Goal: Information Seeking & Learning: Learn about a topic

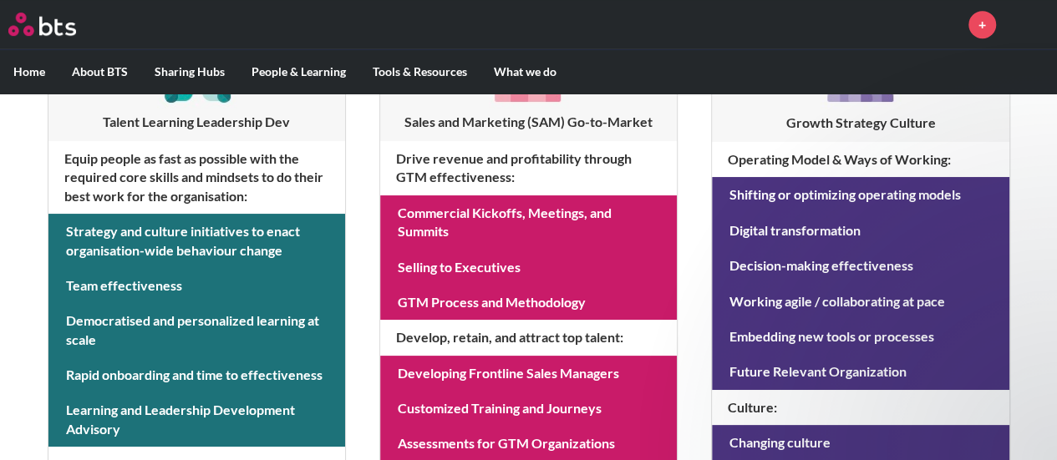
scroll to position [466, 0]
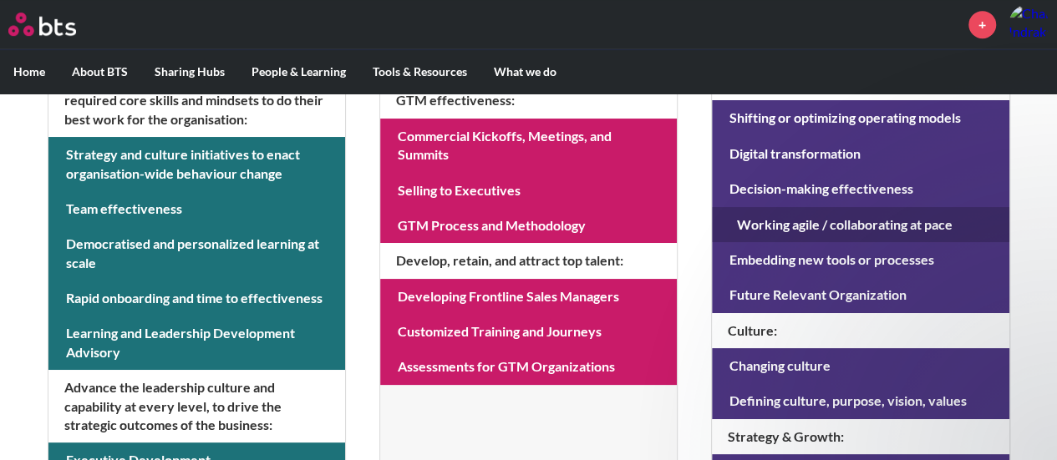
click at [842, 220] on link at bounding box center [860, 224] width 297 height 35
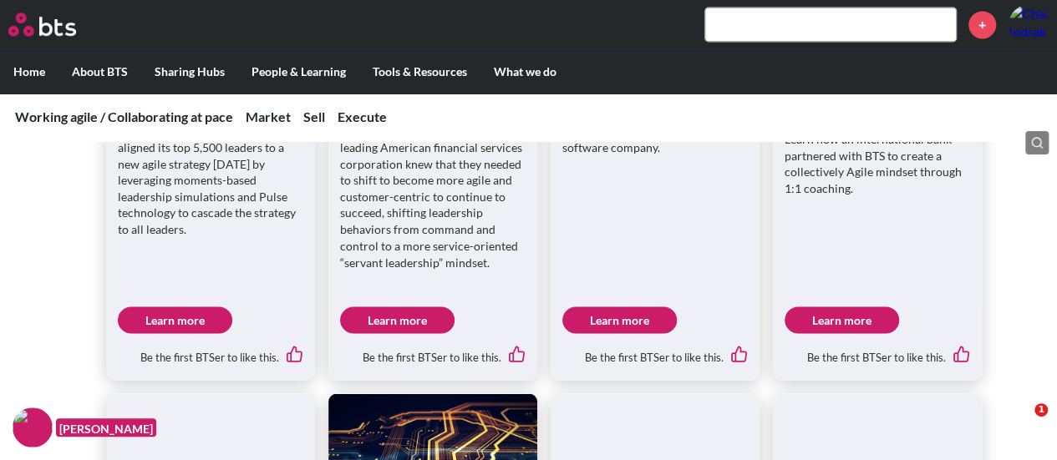
scroll to position [1337, 0]
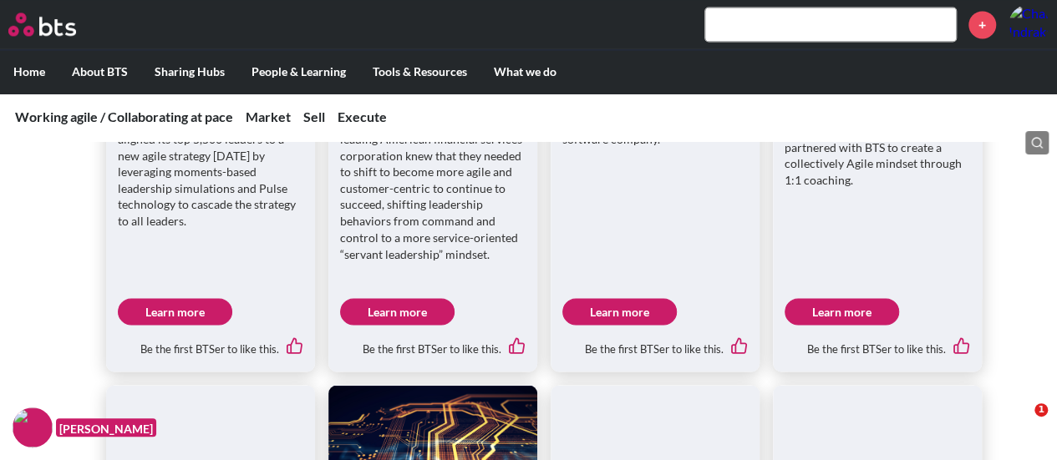
click at [165, 300] on link "Learn more" at bounding box center [175, 311] width 114 height 27
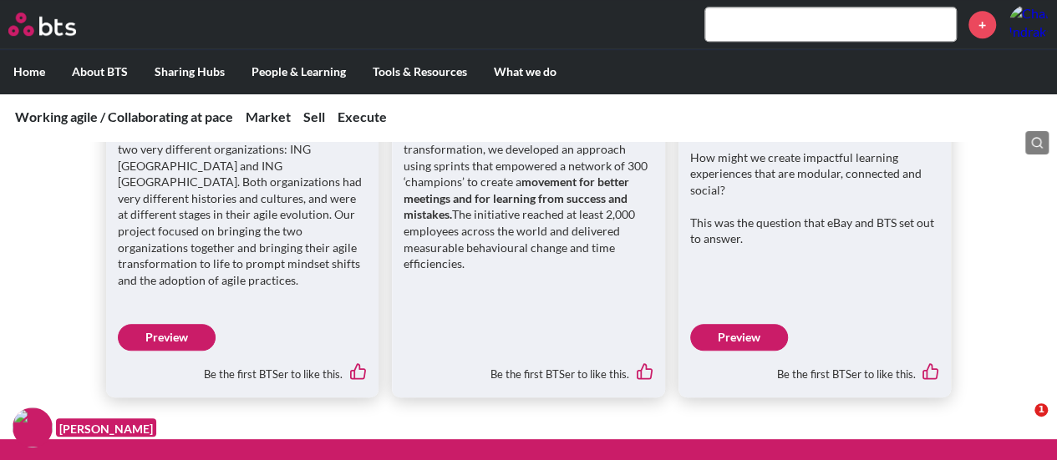
scroll to position [501, 0]
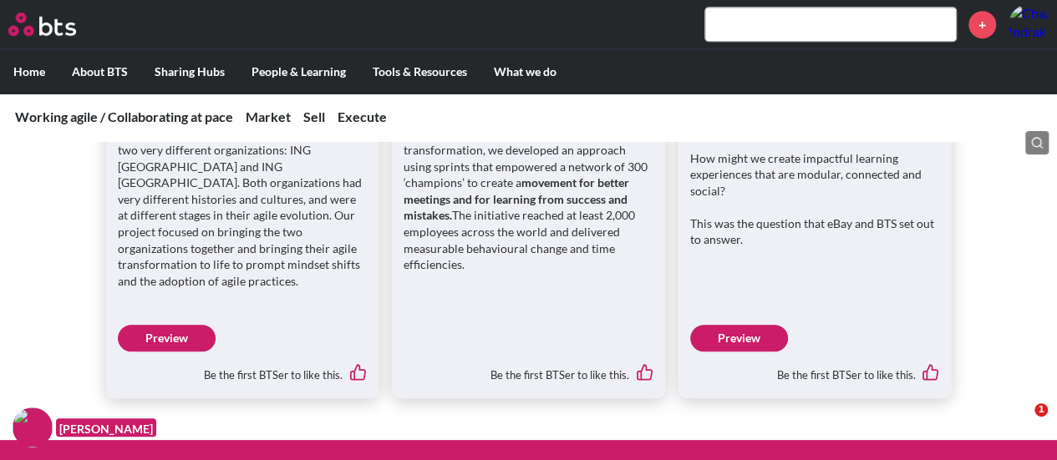
click at [755, 325] on link "Preview" at bounding box center [739, 338] width 98 height 27
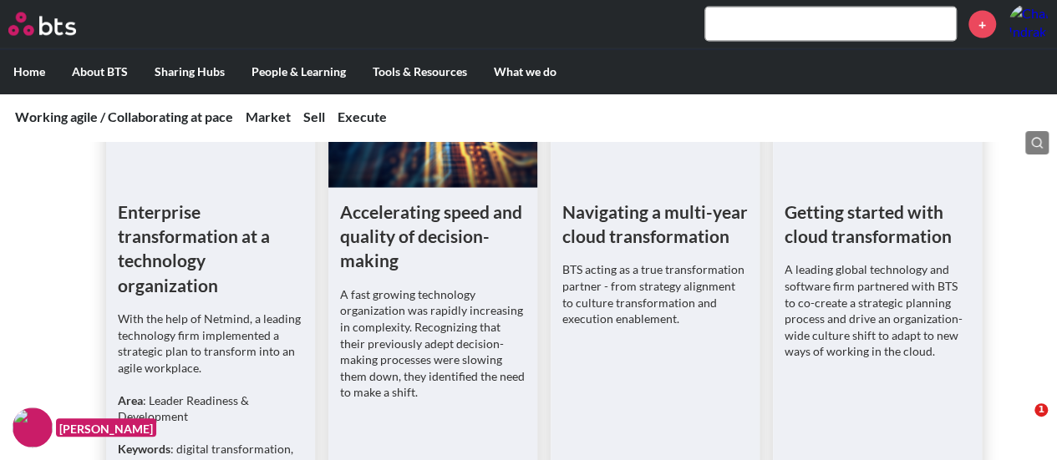
scroll to position [1587, 0]
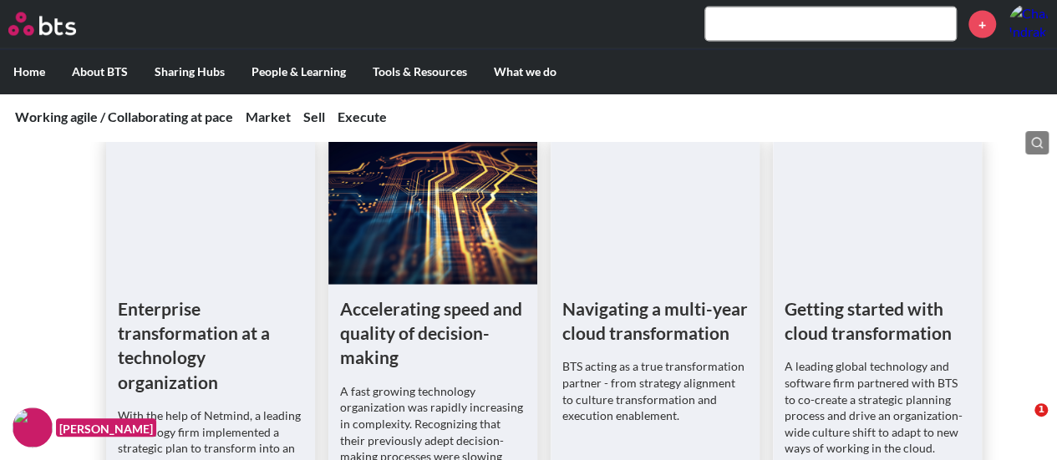
click at [752, 22] on input "text" at bounding box center [830, 24] width 251 height 33
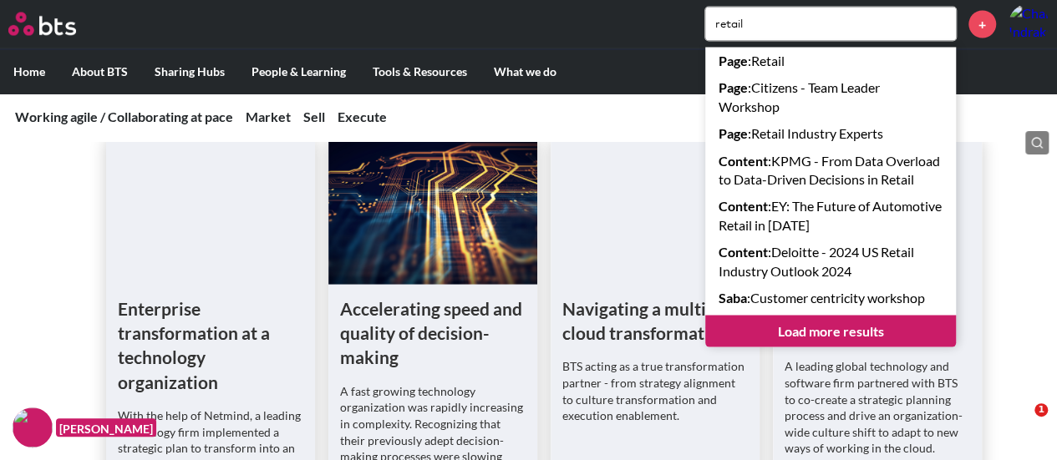
click at [1025, 289] on div "Case studies and Client Stories Scaling an Agile mindset A leading Netherlands-…" at bounding box center [528, 115] width 1057 height 1161
click at [803, 18] on input "retail" at bounding box center [830, 24] width 251 height 33
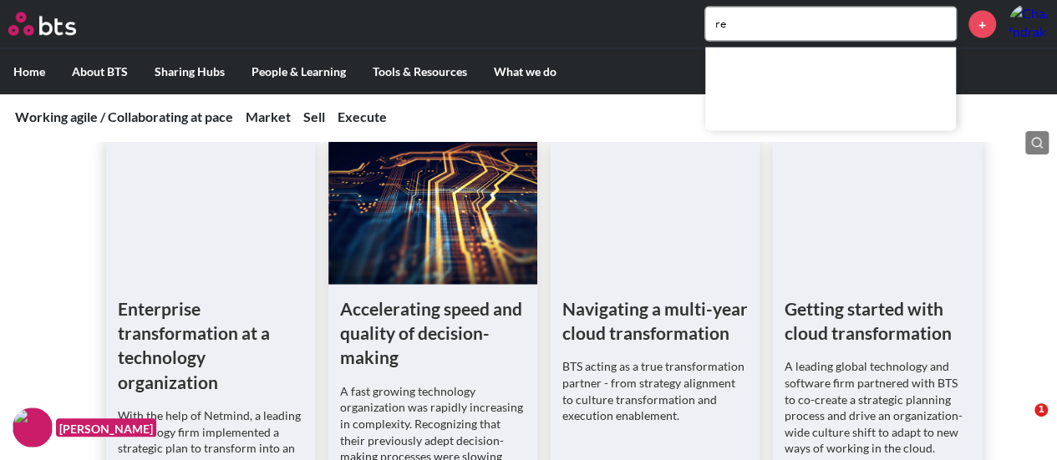
type input "r"
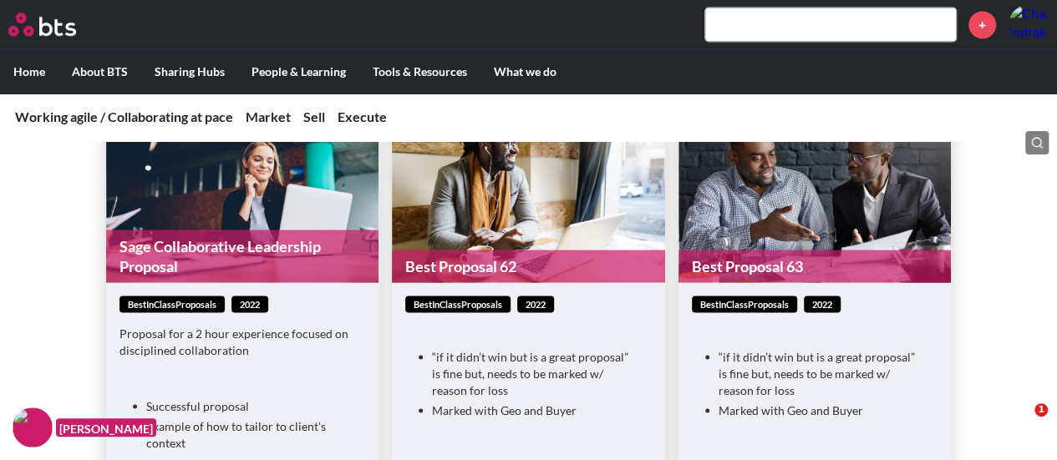
scroll to position [4344, 0]
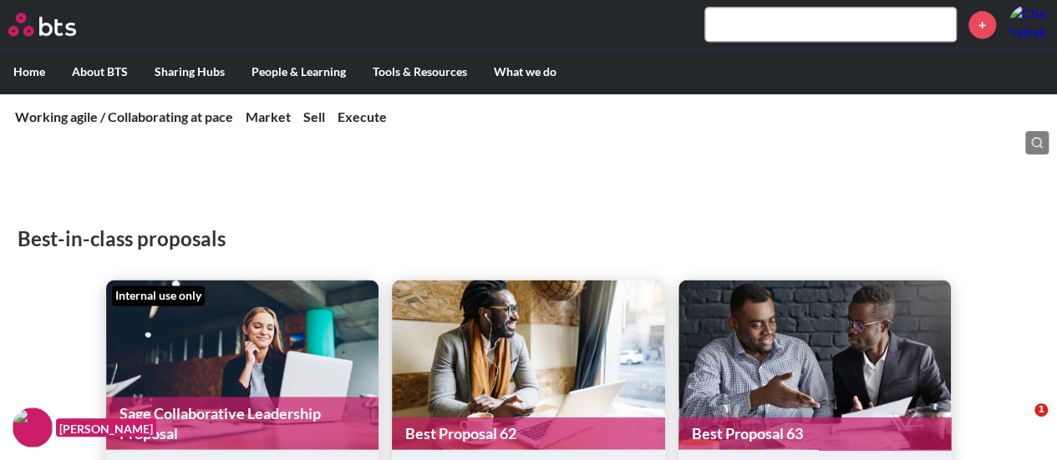
click at [285, 397] on link "Sage Collaborative Leadership Proposal" at bounding box center [242, 423] width 273 height 53
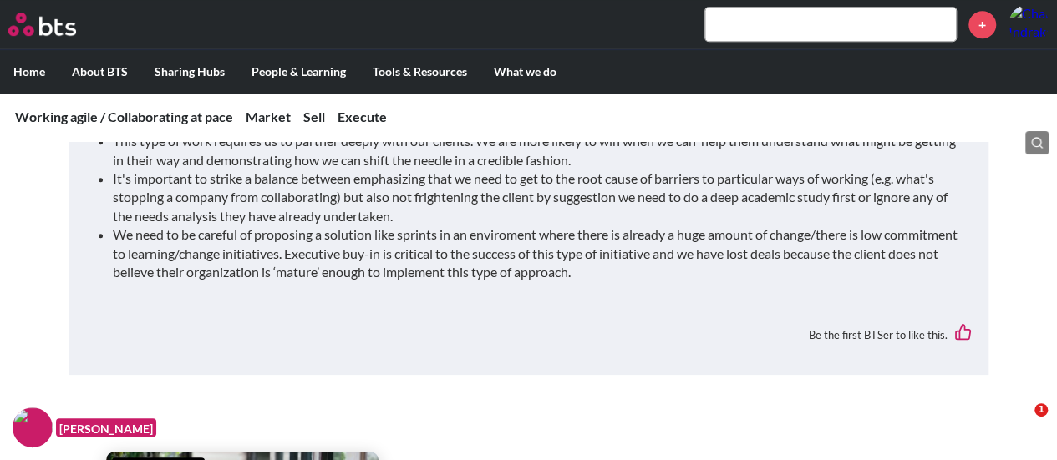
scroll to position [3570, 0]
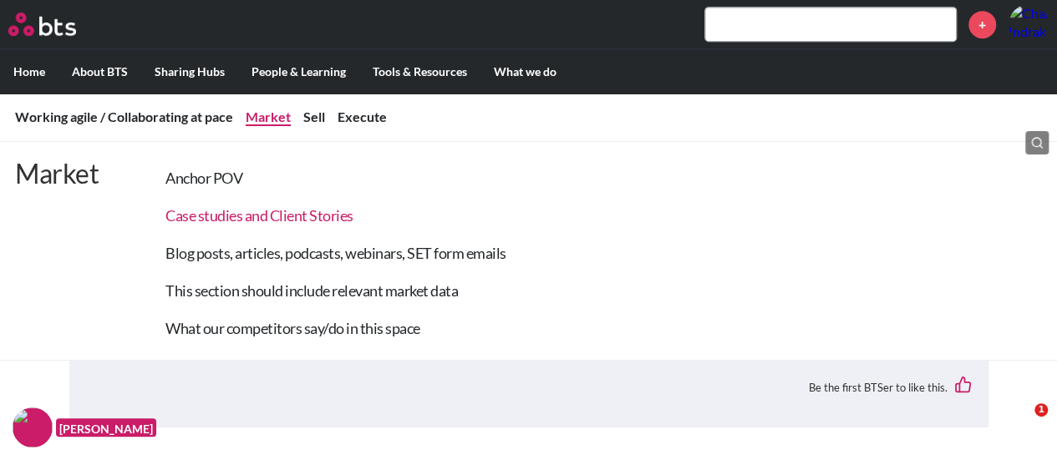
click at [272, 215] on link "Case studies and Client Stories" at bounding box center [259, 215] width 188 height 18
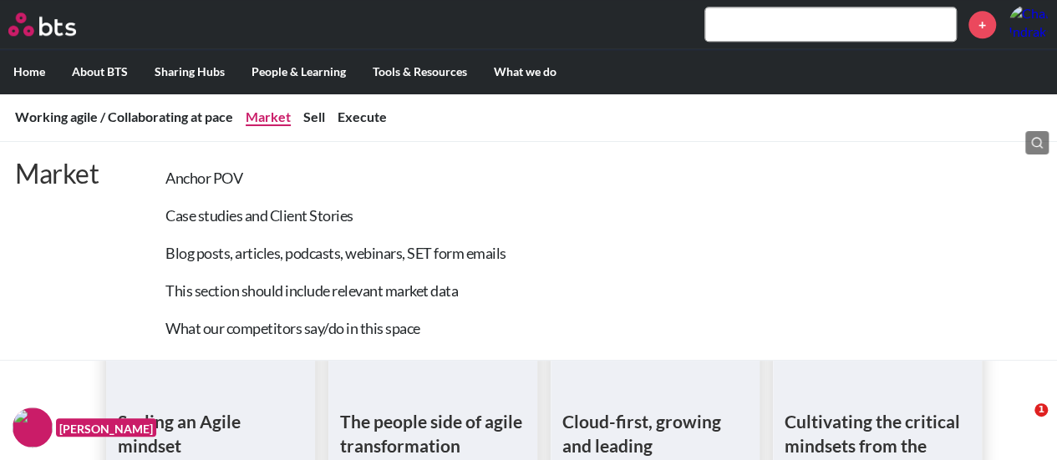
scroll to position [979, 0]
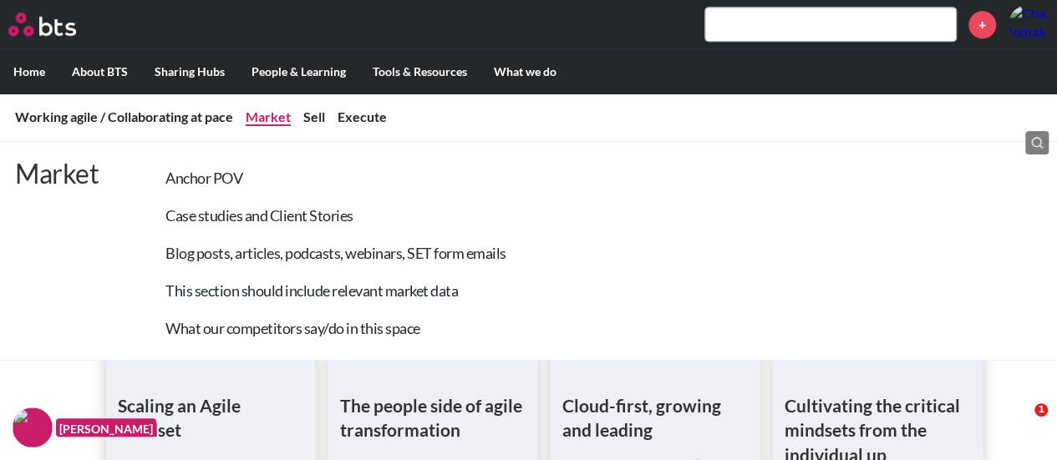
click at [1045, 313] on div "Market Anchor POV Case studies and Client Stories Blog posts, articles, podcast…" at bounding box center [528, 251] width 1057 height 220
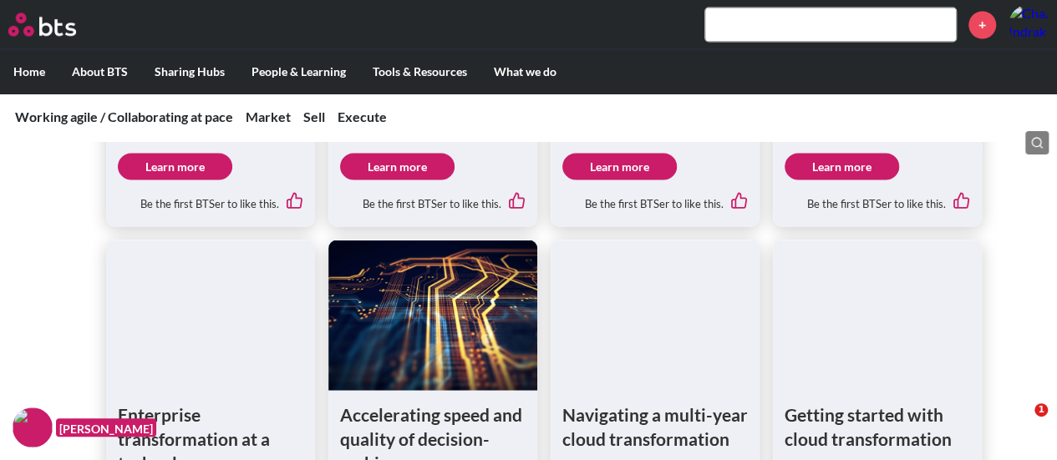
scroll to position [1480, 0]
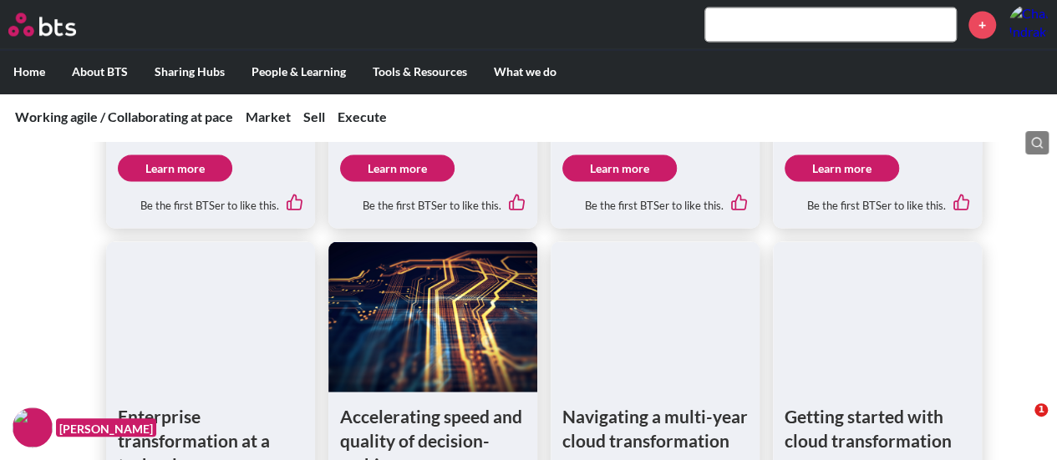
click at [217, 305] on figure at bounding box center [210, 316] width 209 height 150
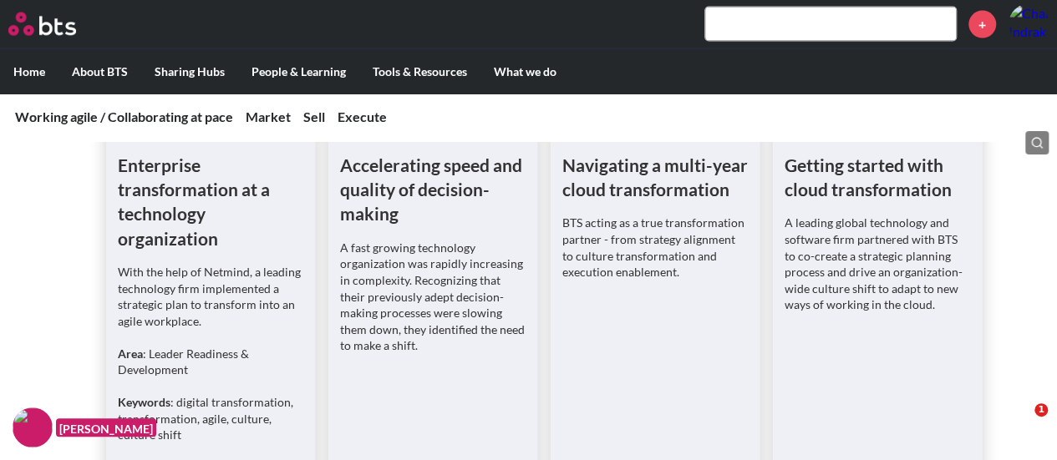
click at [173, 196] on h1 "Enterprise transformation at a technology organization" at bounding box center [210, 202] width 185 height 99
click at [200, 302] on p "With the help of Netmind, a leading technology firm implemented a strategic pla…" at bounding box center [210, 296] width 185 height 65
click at [200, 355] on p "Area : Leader Readiness & Development" at bounding box center [210, 362] width 185 height 33
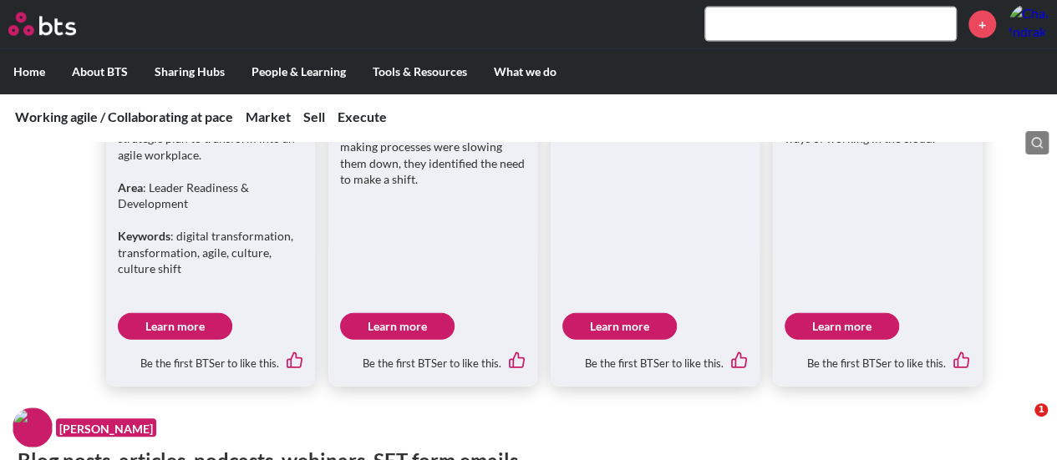
scroll to position [1898, 0]
click at [206, 319] on link "Learn more" at bounding box center [175, 325] width 114 height 27
click at [408, 312] on link "Learn more" at bounding box center [397, 325] width 114 height 27
click at [613, 312] on link "Learn more" at bounding box center [619, 325] width 114 height 27
click at [398, 312] on link "Learn more" at bounding box center [397, 325] width 114 height 27
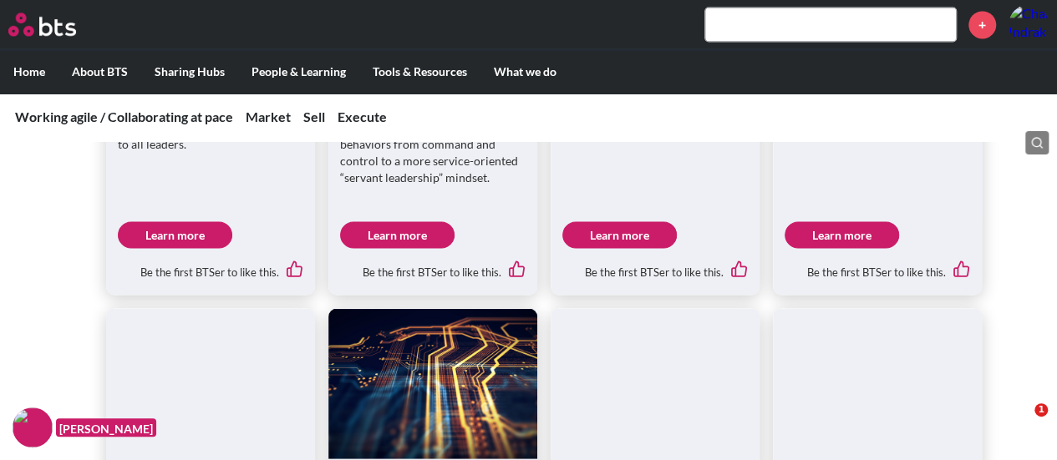
scroll to position [1230, 0]
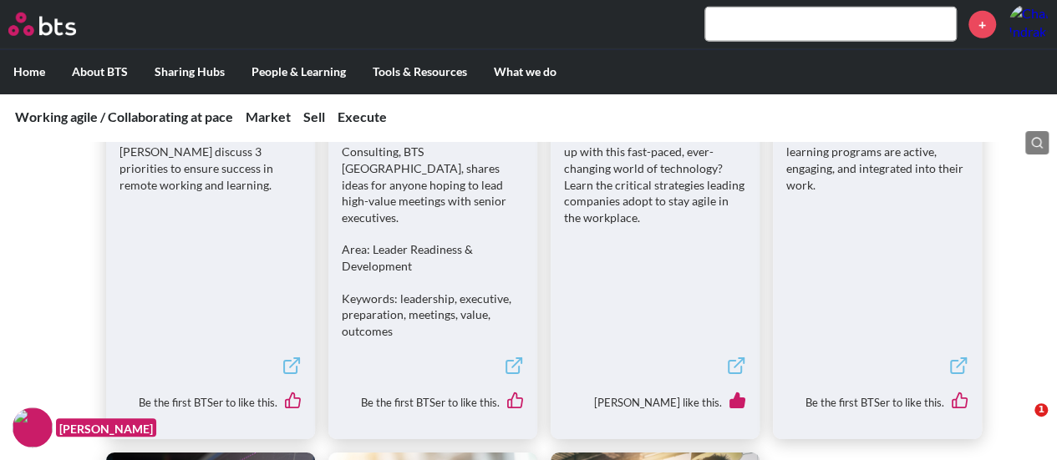
scroll to position [1983, 0]
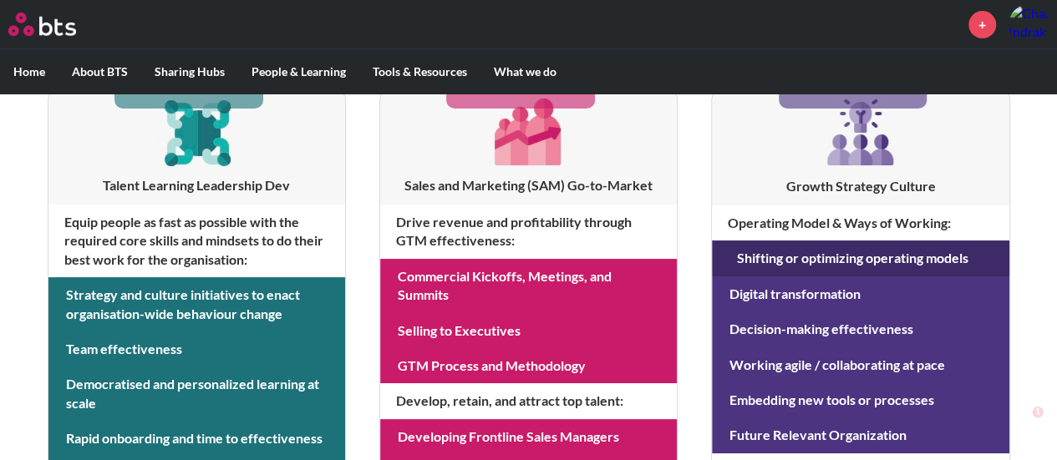
scroll to position [299, 0]
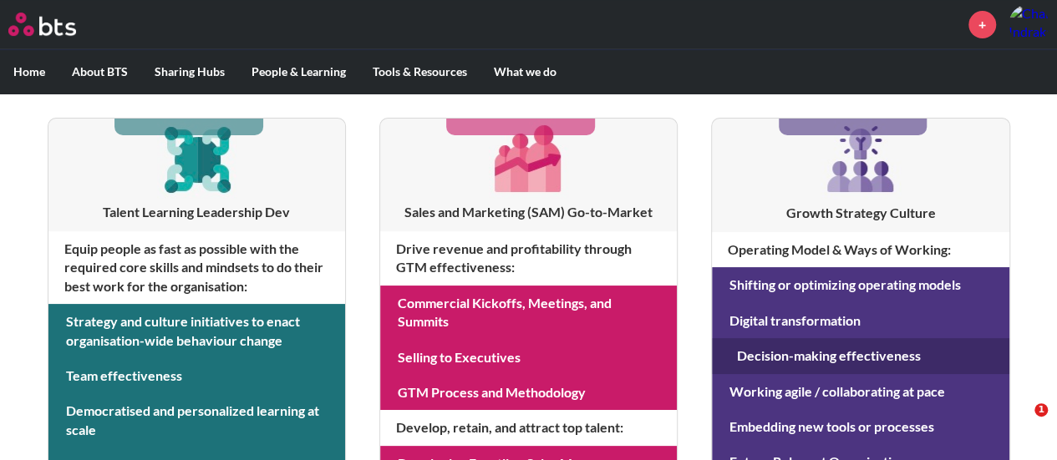
click at [905, 357] on link at bounding box center [860, 355] width 297 height 35
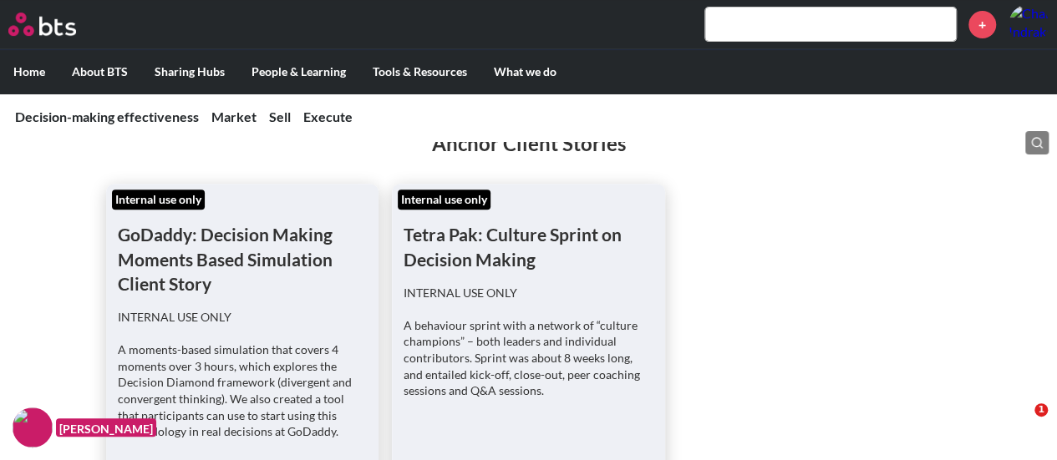
scroll to position [501, 0]
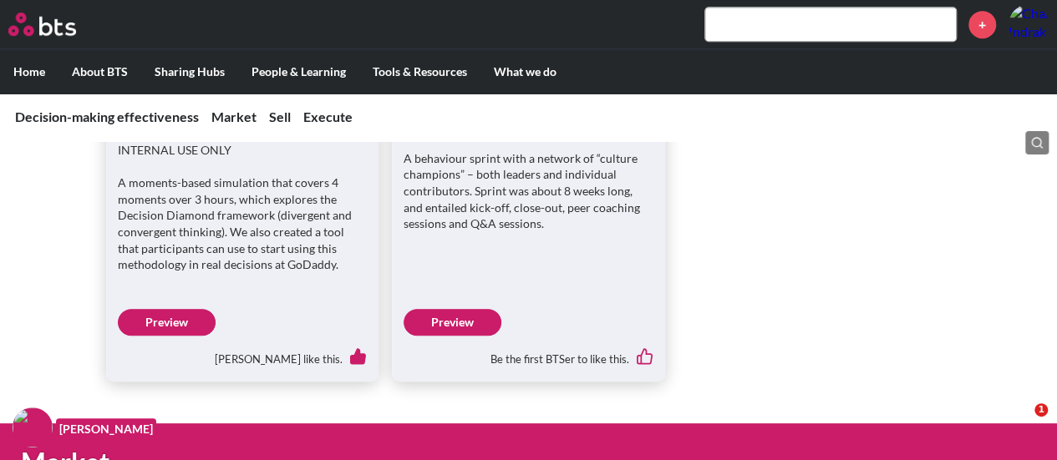
click at [157, 319] on link "Preview" at bounding box center [167, 322] width 98 height 27
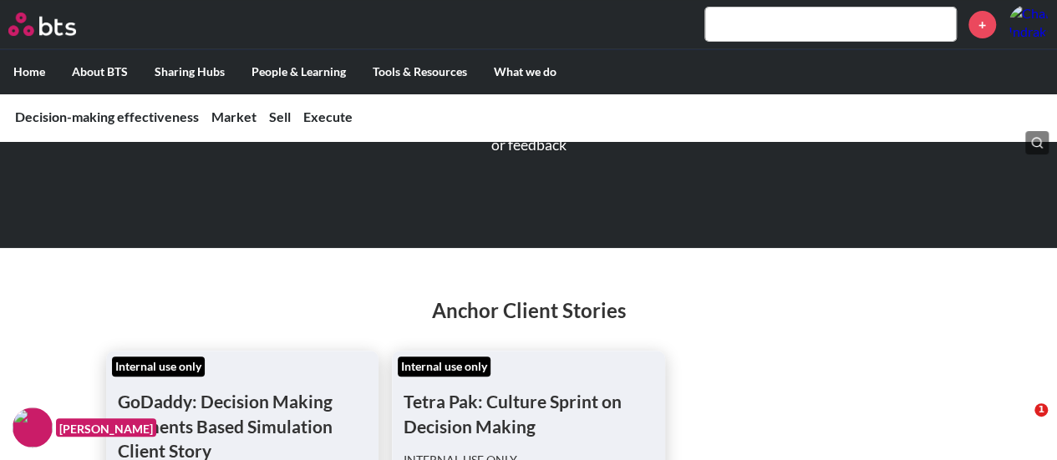
scroll to position [0, 0]
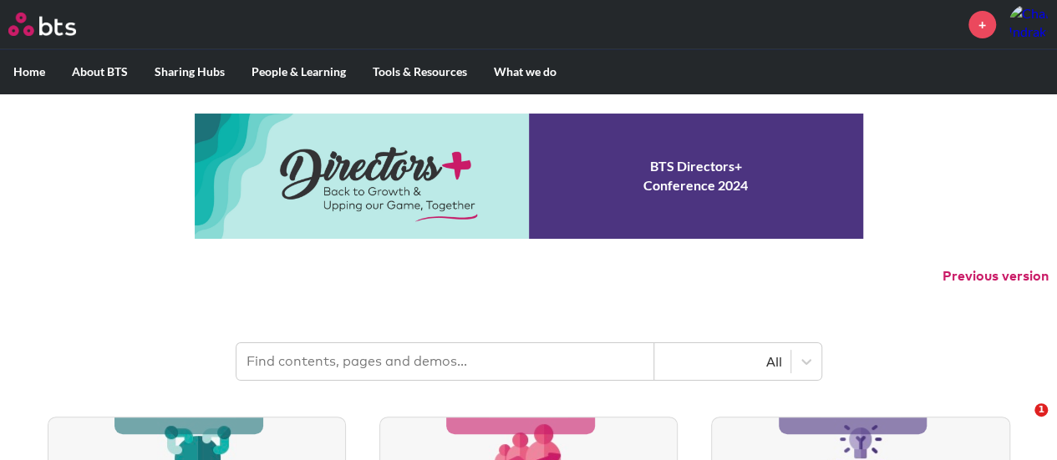
click at [440, 361] on input "text" at bounding box center [445, 361] width 418 height 37
click at [798, 363] on div at bounding box center [806, 362] width 30 height 30
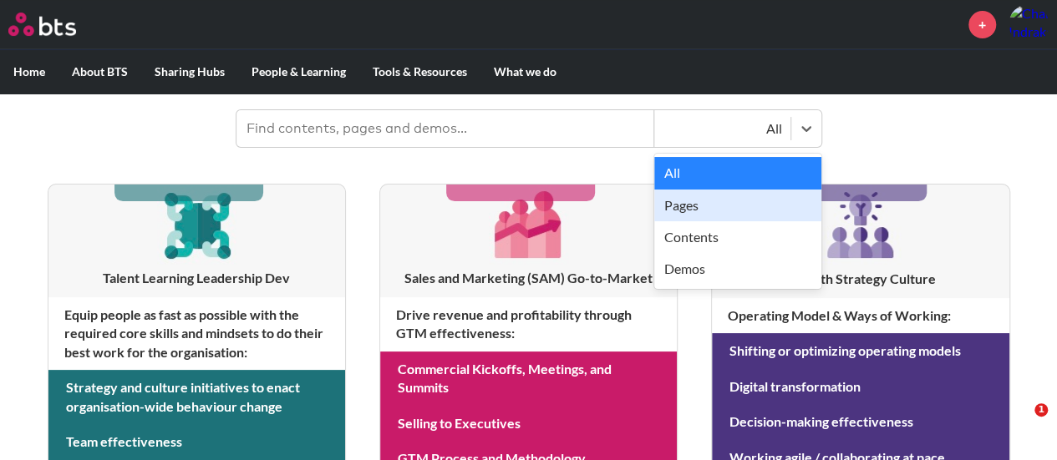
scroll to position [235, 0]
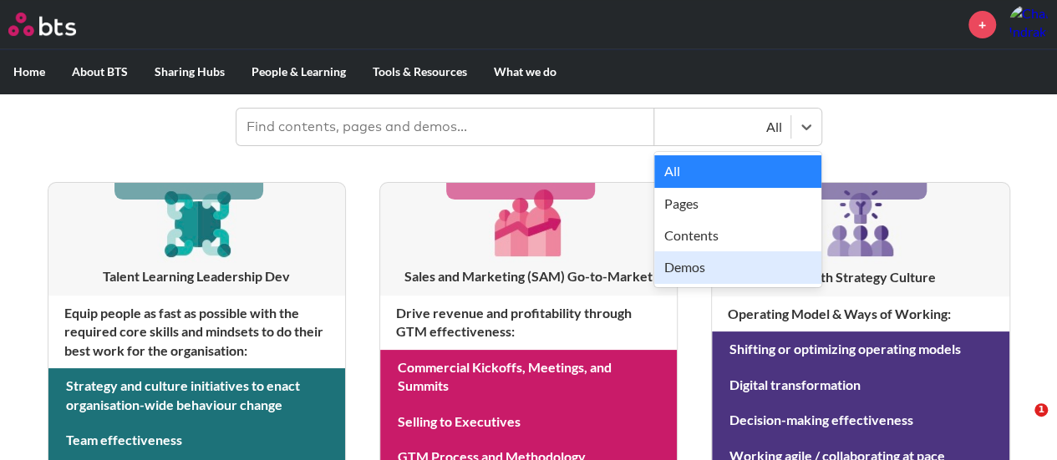
click at [739, 271] on div "Demos" at bounding box center [737, 267] width 167 height 32
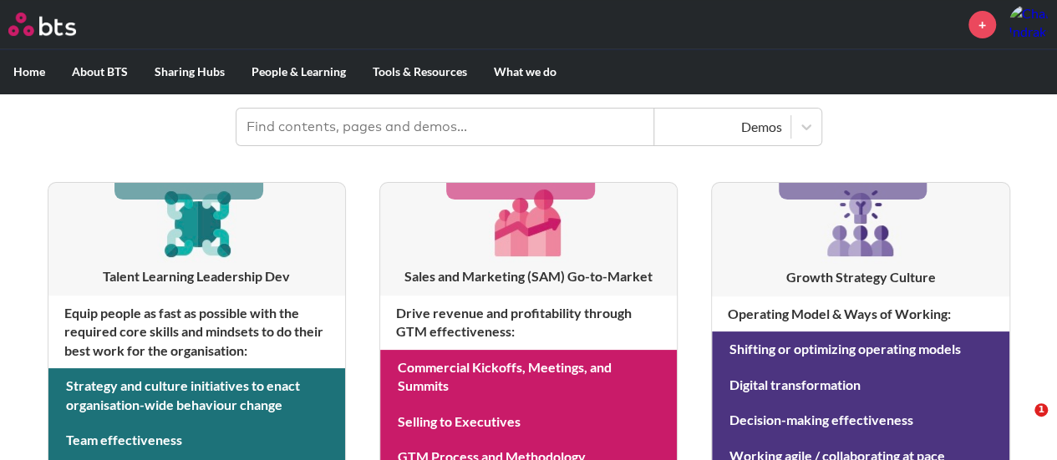
click at [465, 142] on input "text" at bounding box center [445, 127] width 418 height 37
click at [465, 129] on input "text" at bounding box center [420, 127] width 369 height 37
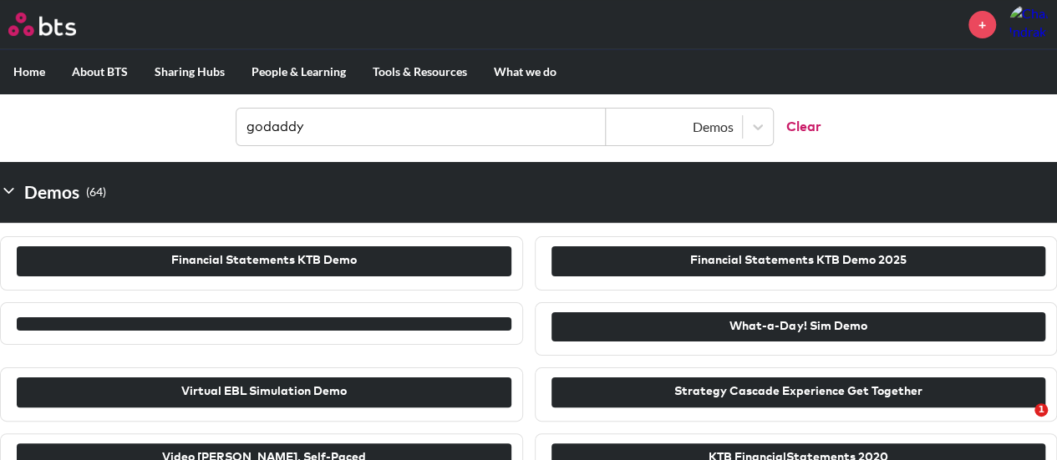
type input "godaddy"
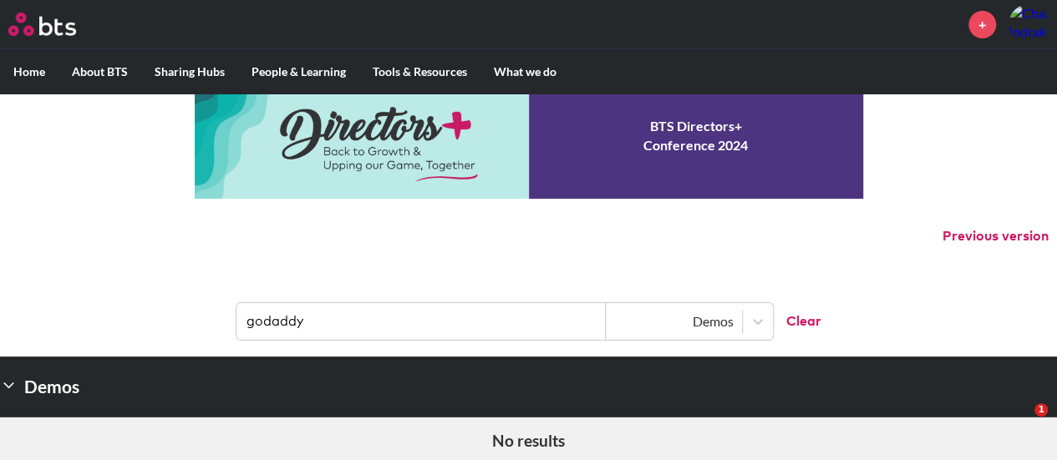
scroll to position [0, 0]
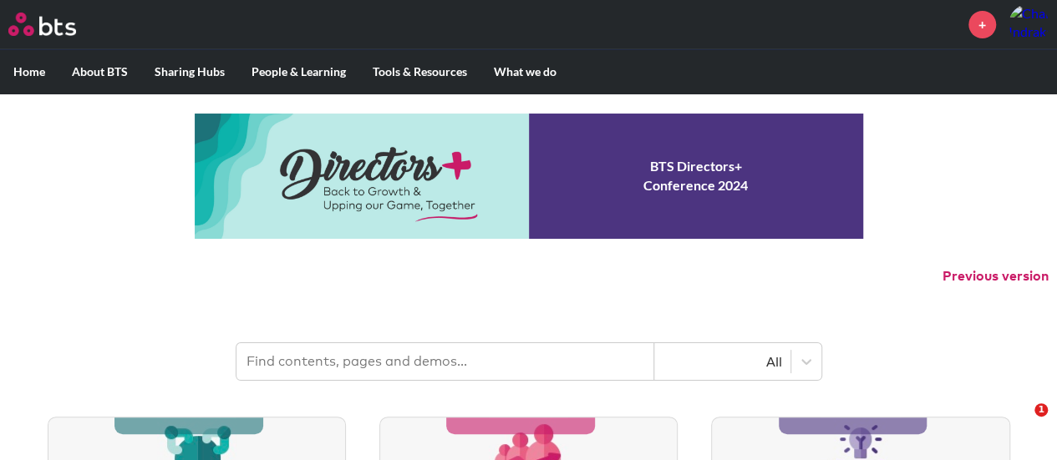
click at [435, 347] on input "text" at bounding box center [445, 361] width 418 height 37
click at [439, 360] on input "text" at bounding box center [445, 361] width 418 height 37
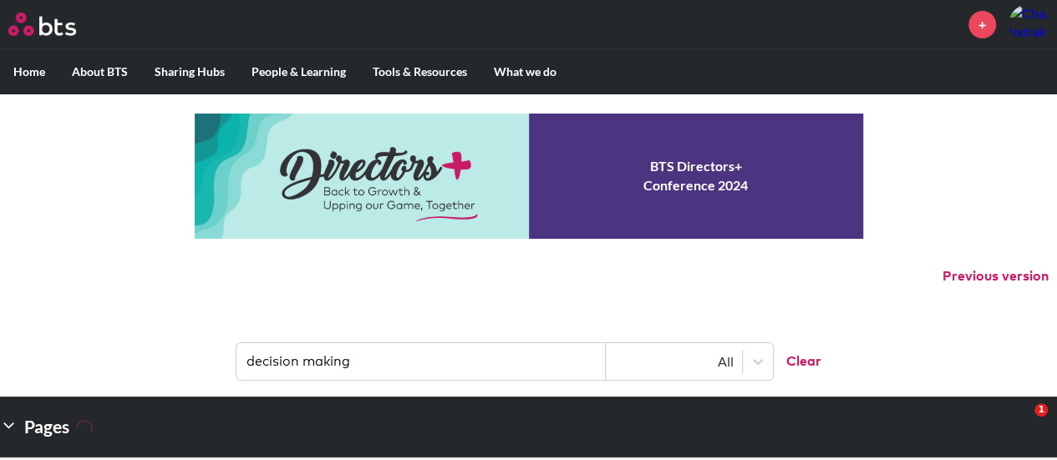
type input "decision making"
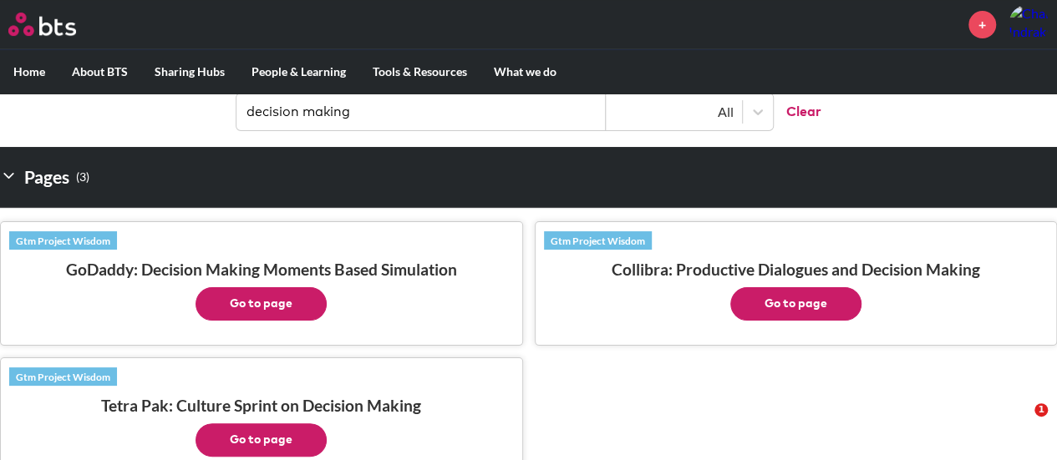
scroll to position [334, 0]
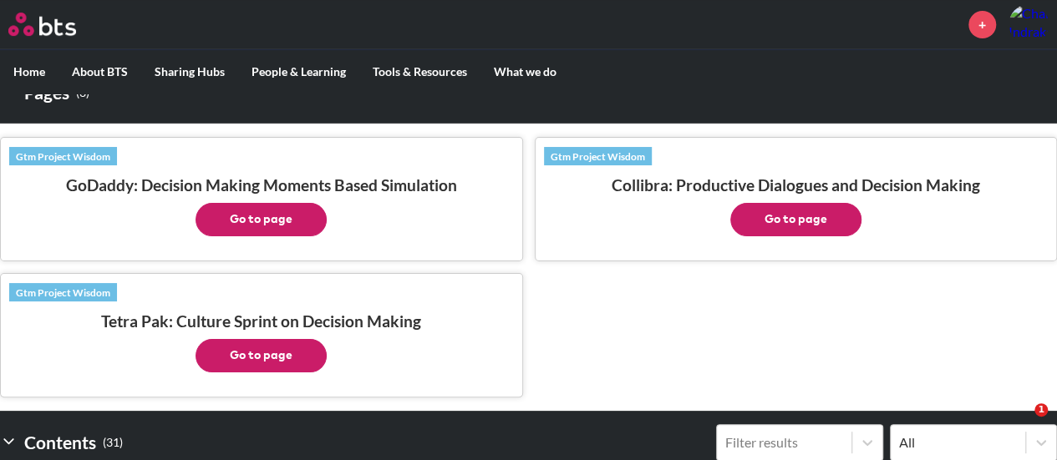
click at [267, 353] on button "Go to page" at bounding box center [260, 355] width 131 height 33
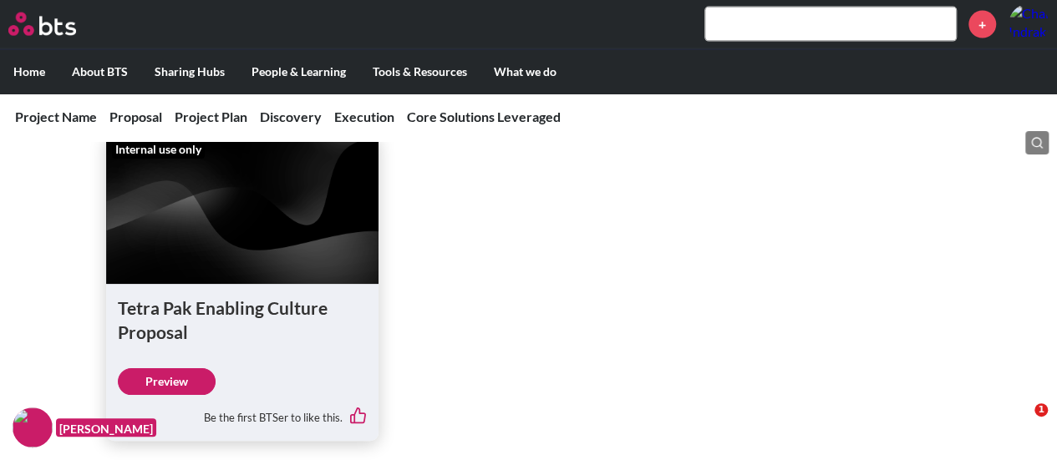
scroll to position [1921, 0]
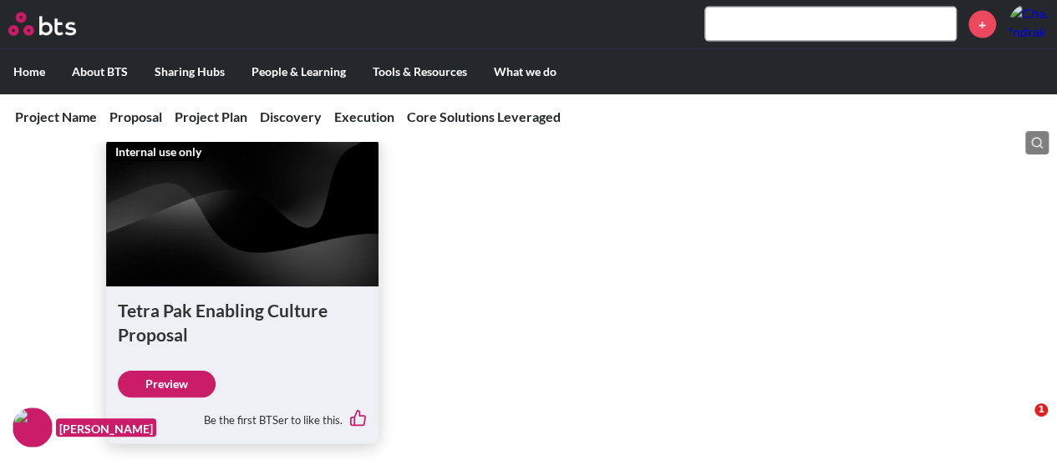
click at [161, 380] on link "Preview" at bounding box center [167, 384] width 98 height 27
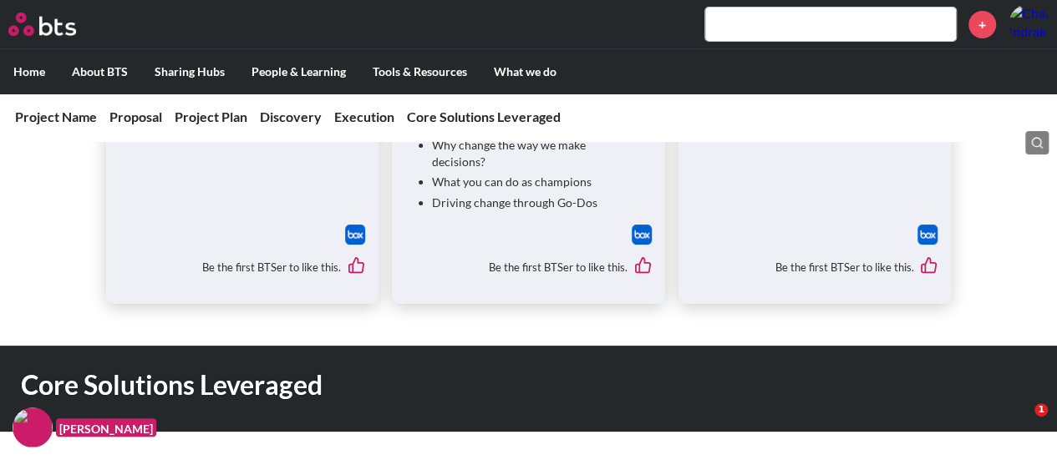
scroll to position [2840, 0]
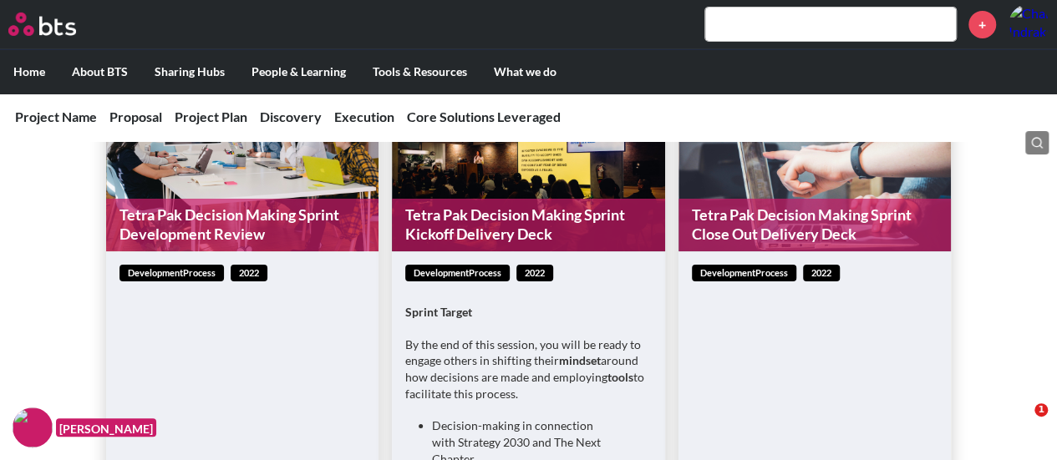
click at [306, 205] on link "Tetra Pak Decision Making Sprint Development Review" at bounding box center [242, 225] width 273 height 53
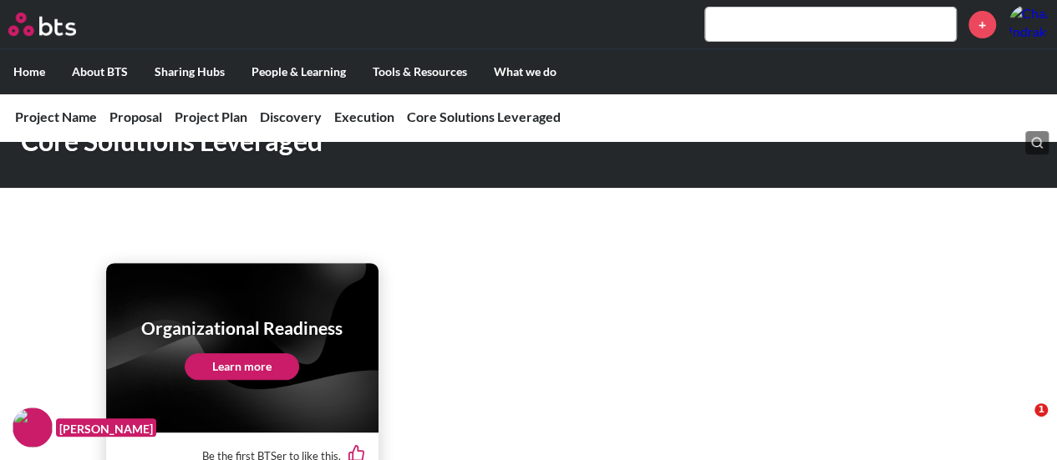
scroll to position [3509, 0]
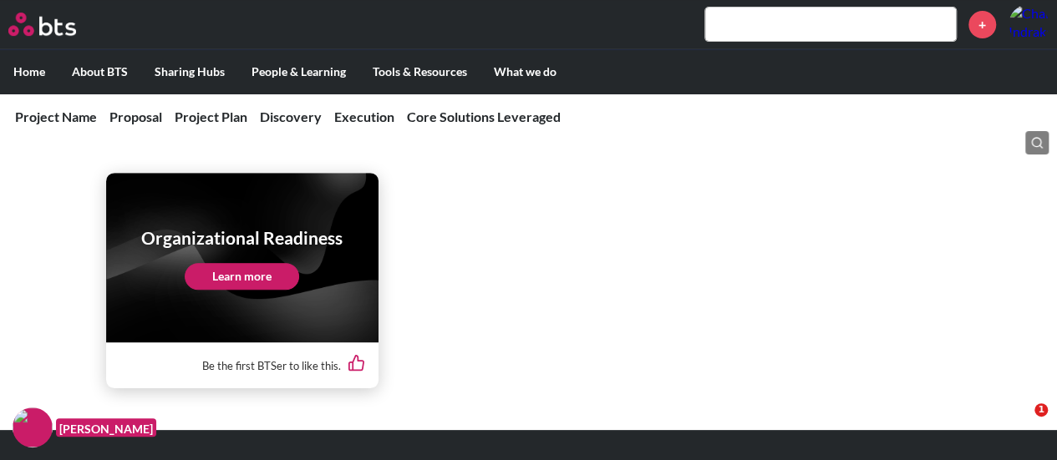
click at [262, 277] on link "Learn more" at bounding box center [242, 276] width 114 height 27
click at [264, 279] on link "Learn more" at bounding box center [242, 276] width 114 height 27
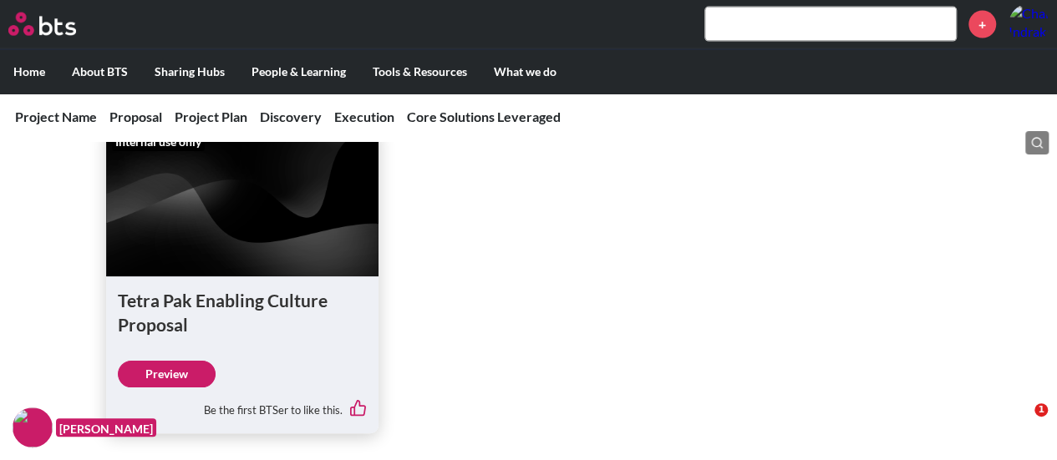
scroll to position [1906, 0]
